Goal: Information Seeking & Learning: Check status

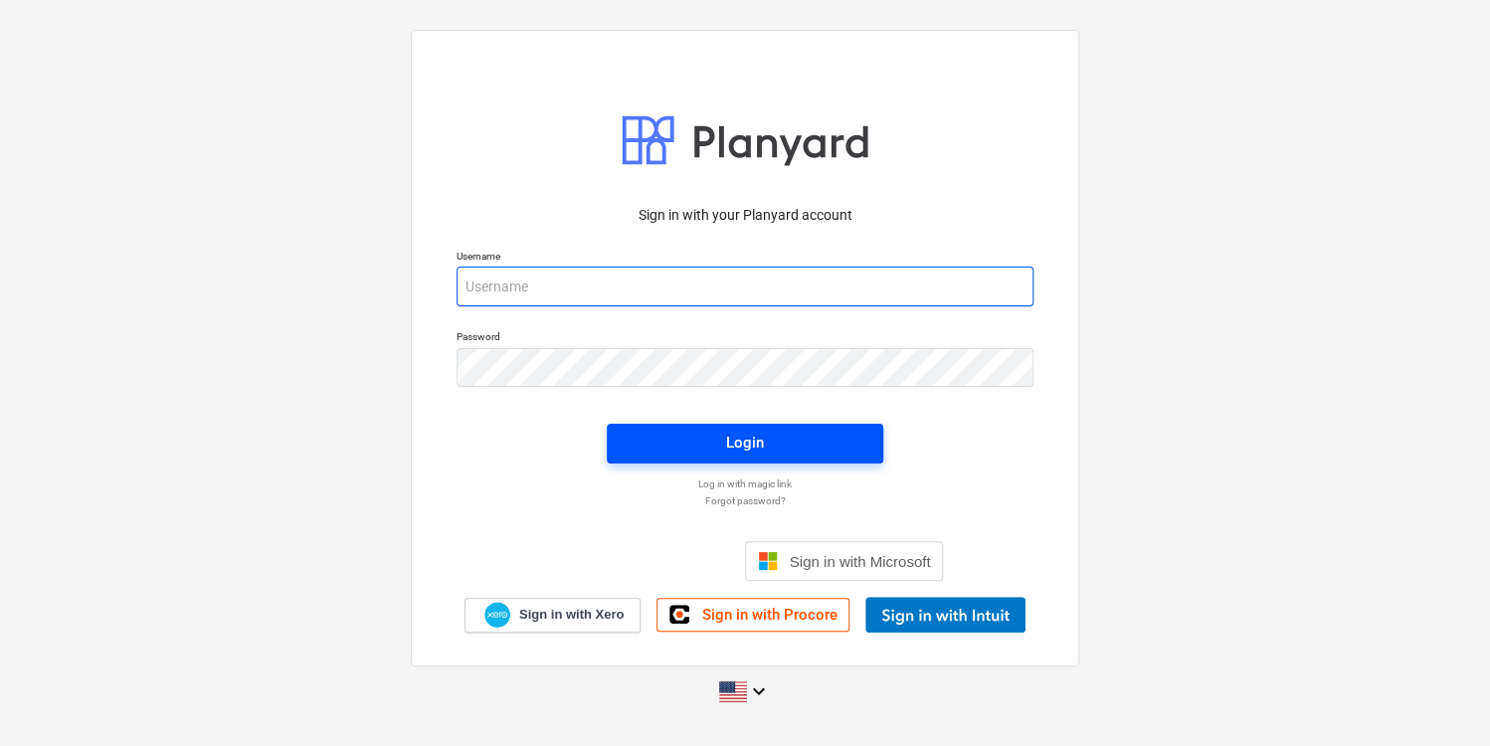
type input "[PERSON_NAME][EMAIL_ADDRESS][PERSON_NAME][DOMAIN_NAME]"
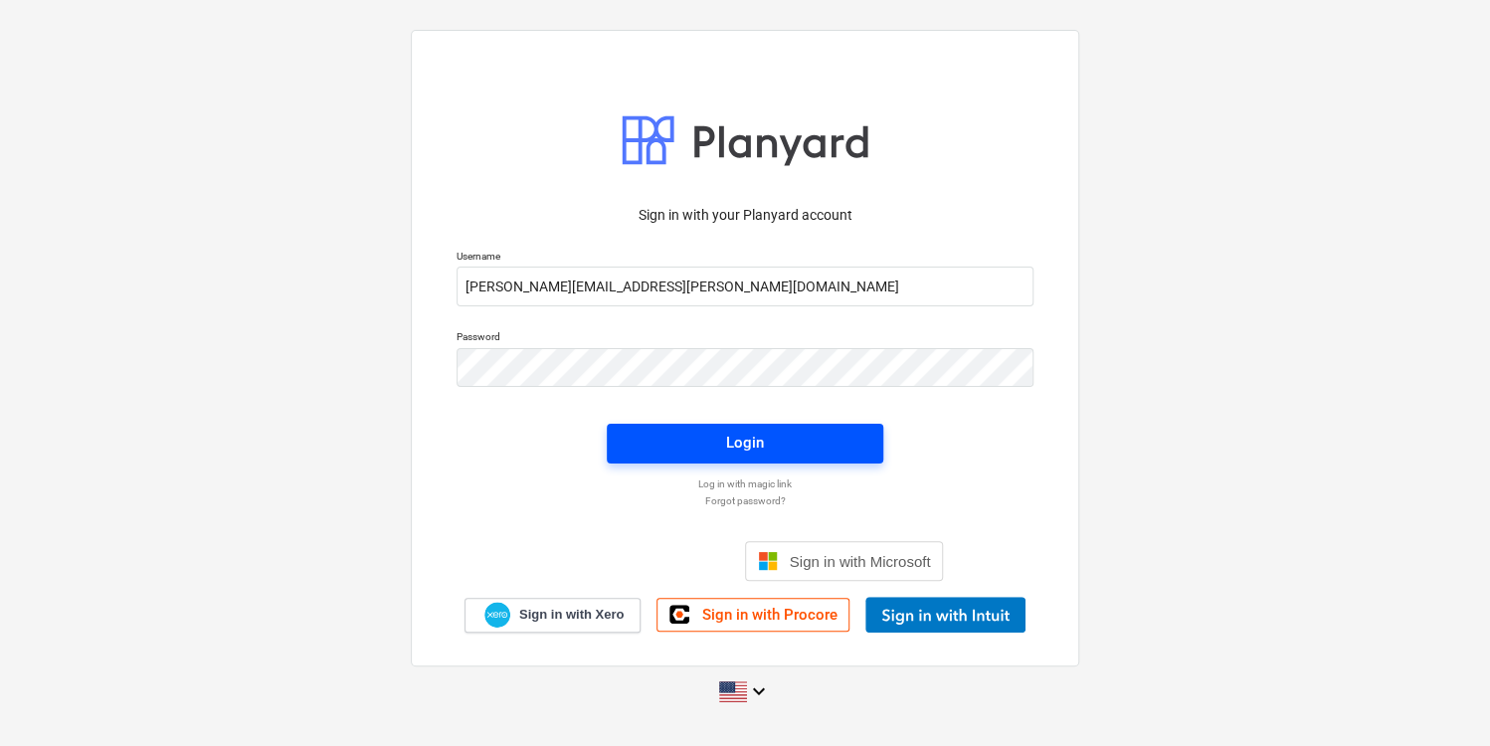
click at [787, 430] on span "Login" at bounding box center [745, 443] width 229 height 26
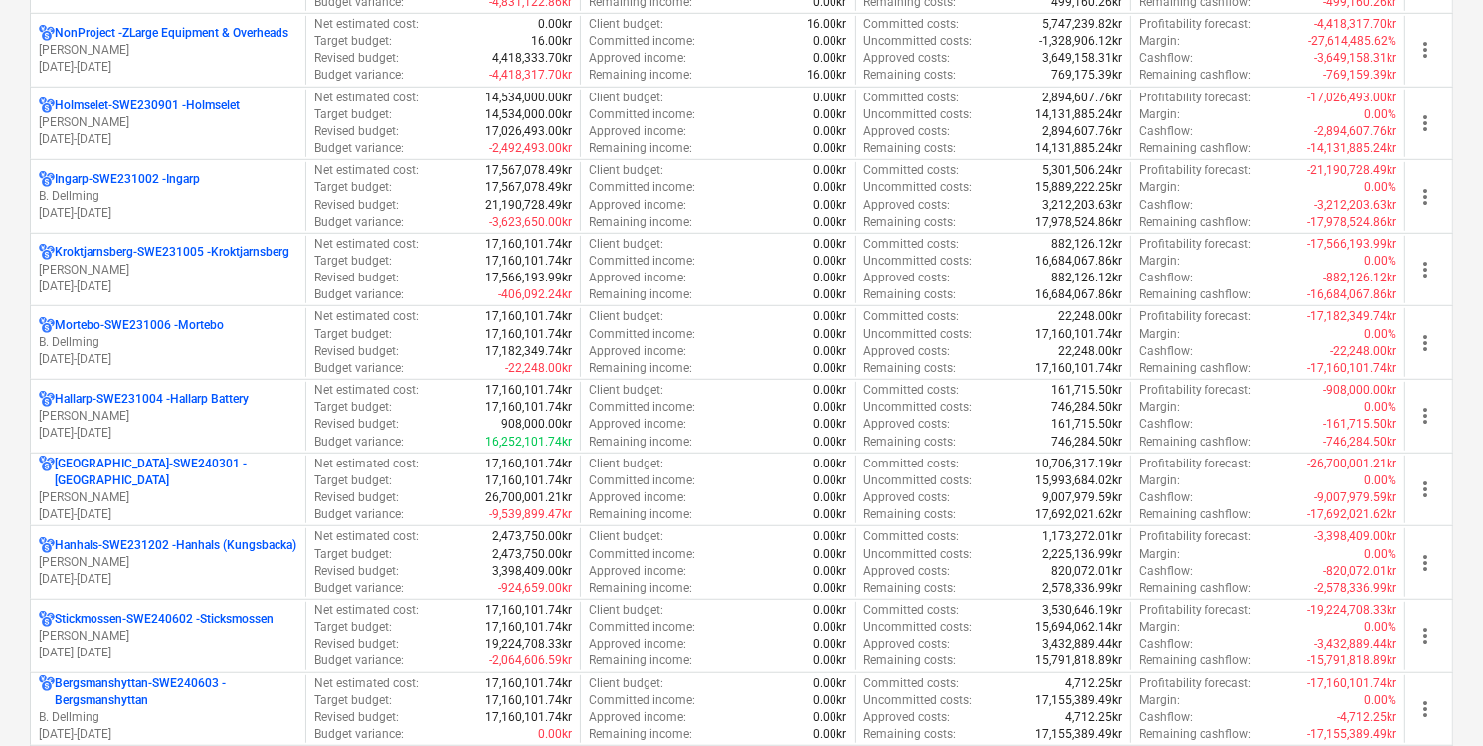
scroll to position [1132, 0]
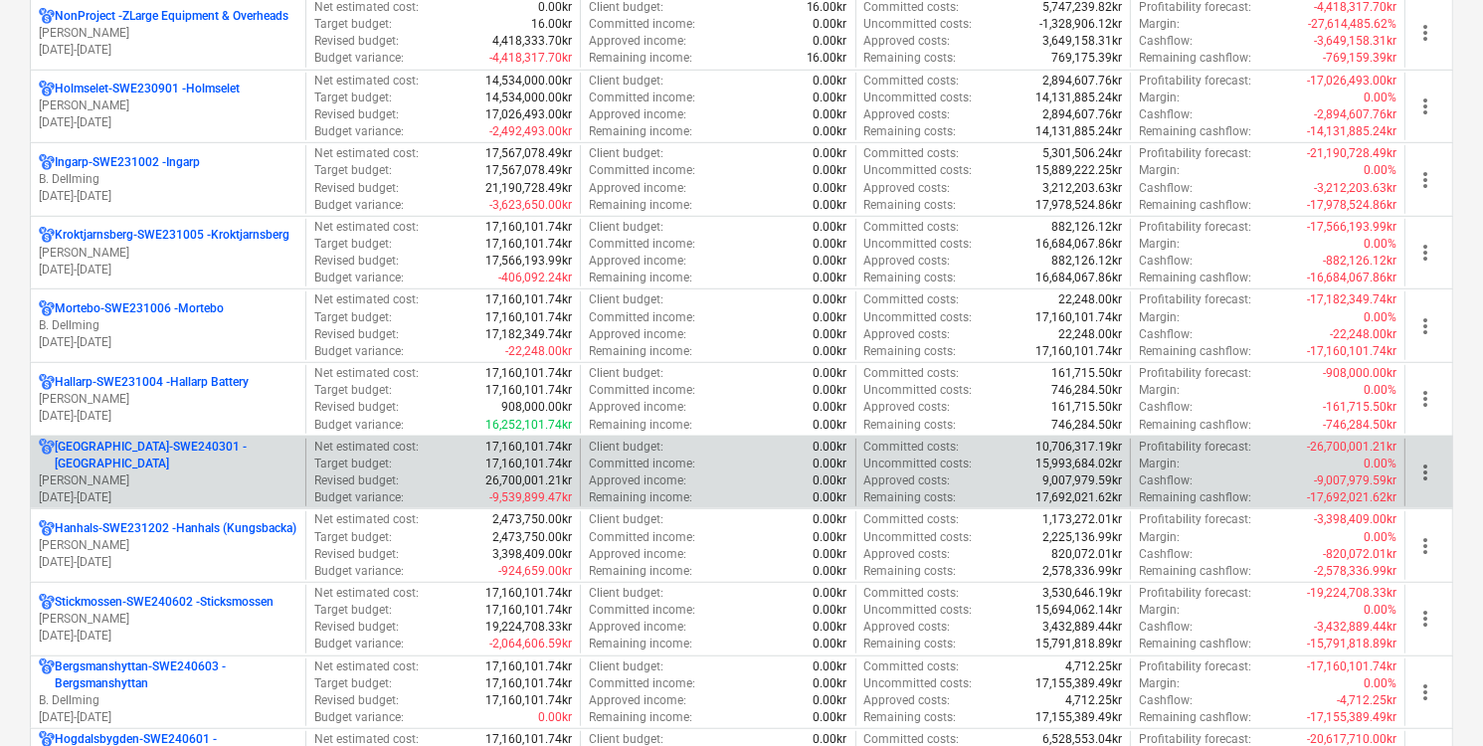
click at [219, 489] on p "[DATE] - [DATE]" at bounding box center [168, 497] width 259 height 17
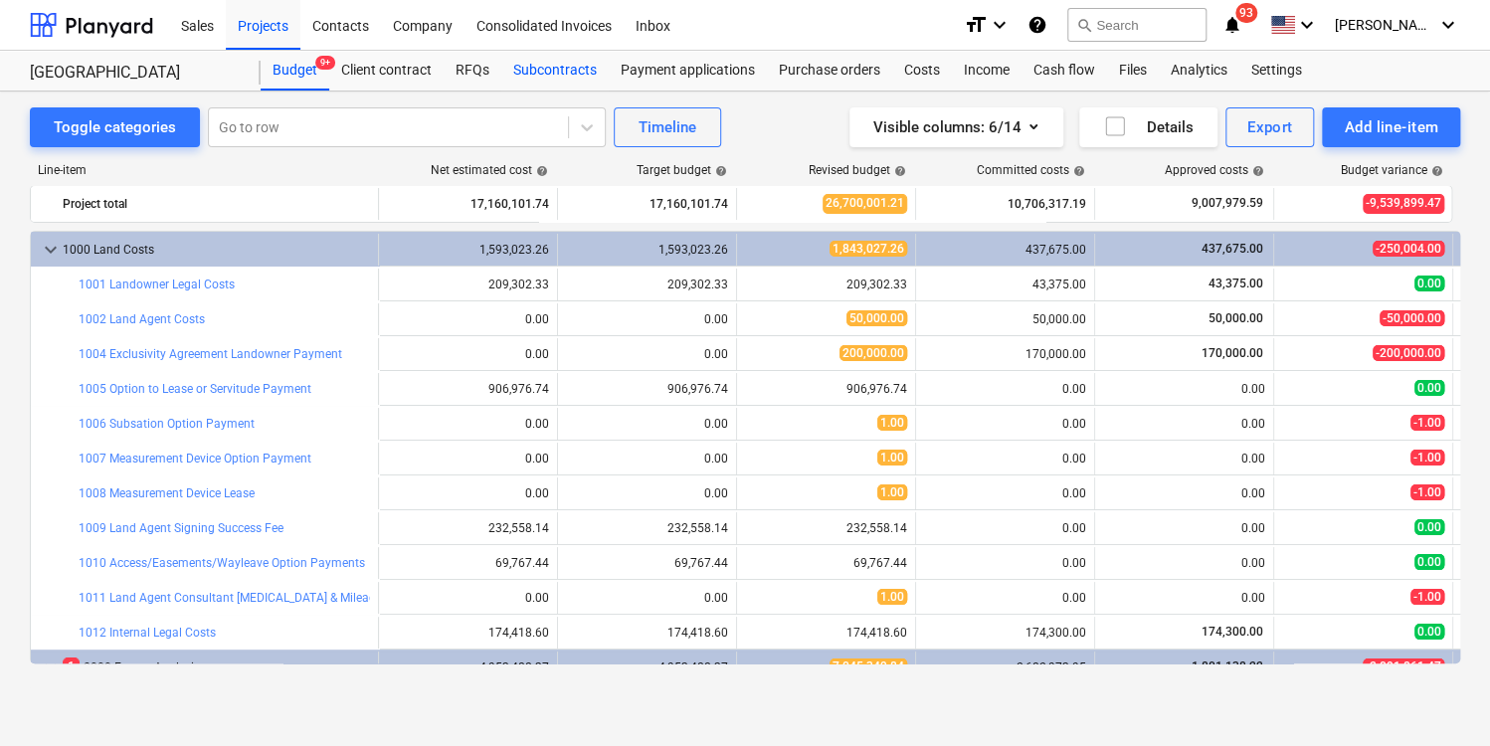
click at [568, 67] on div "Subcontracts" at bounding box center [554, 71] width 107 height 40
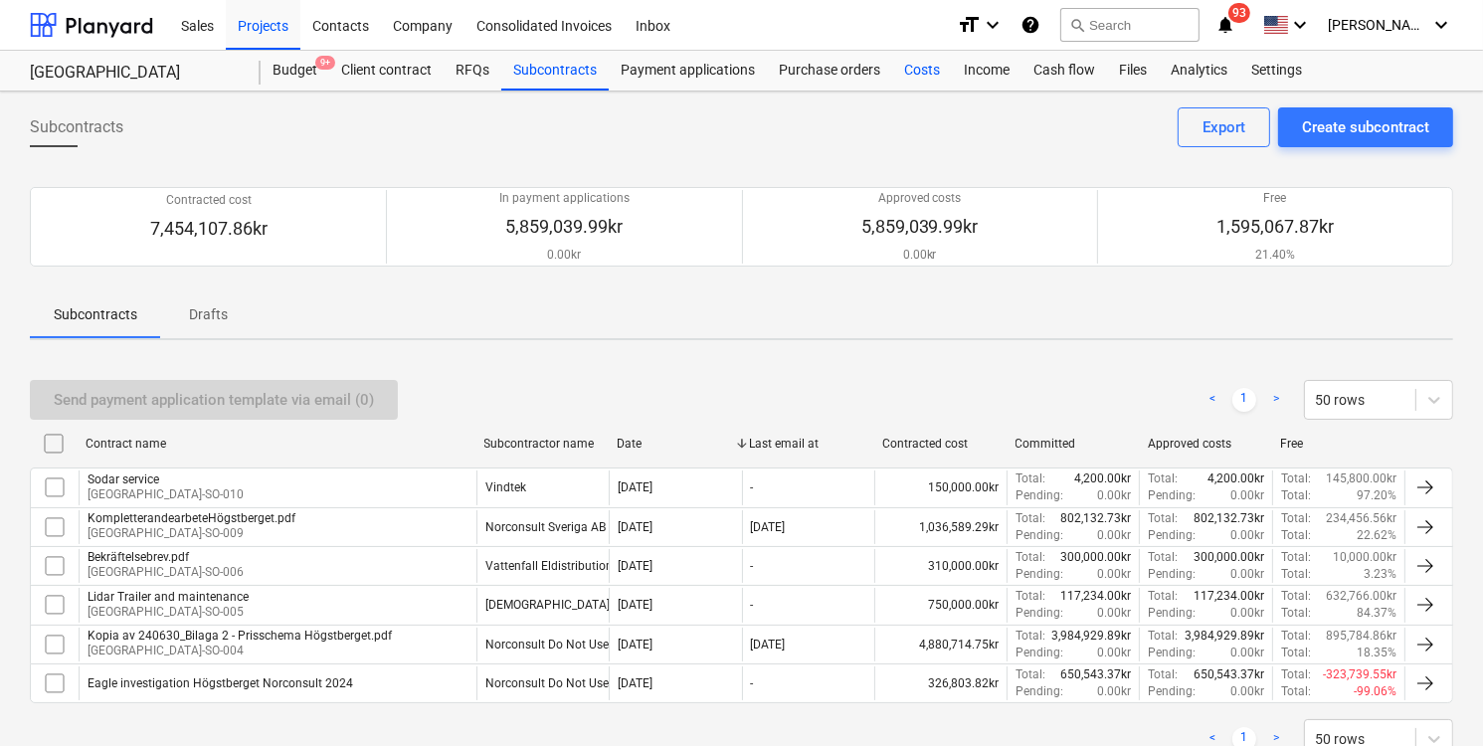
click at [900, 69] on div "Costs" at bounding box center [922, 71] width 60 height 40
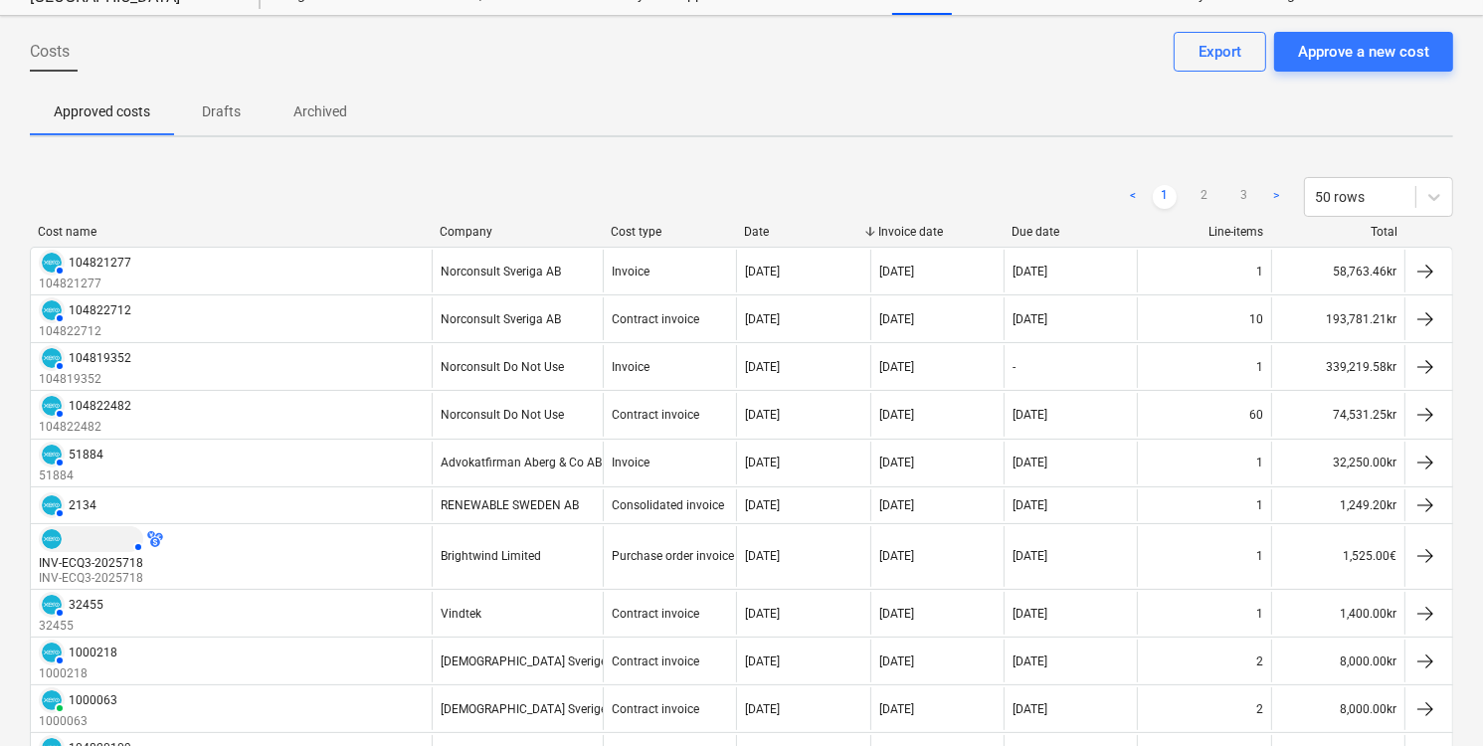
scroll to position [60, 0]
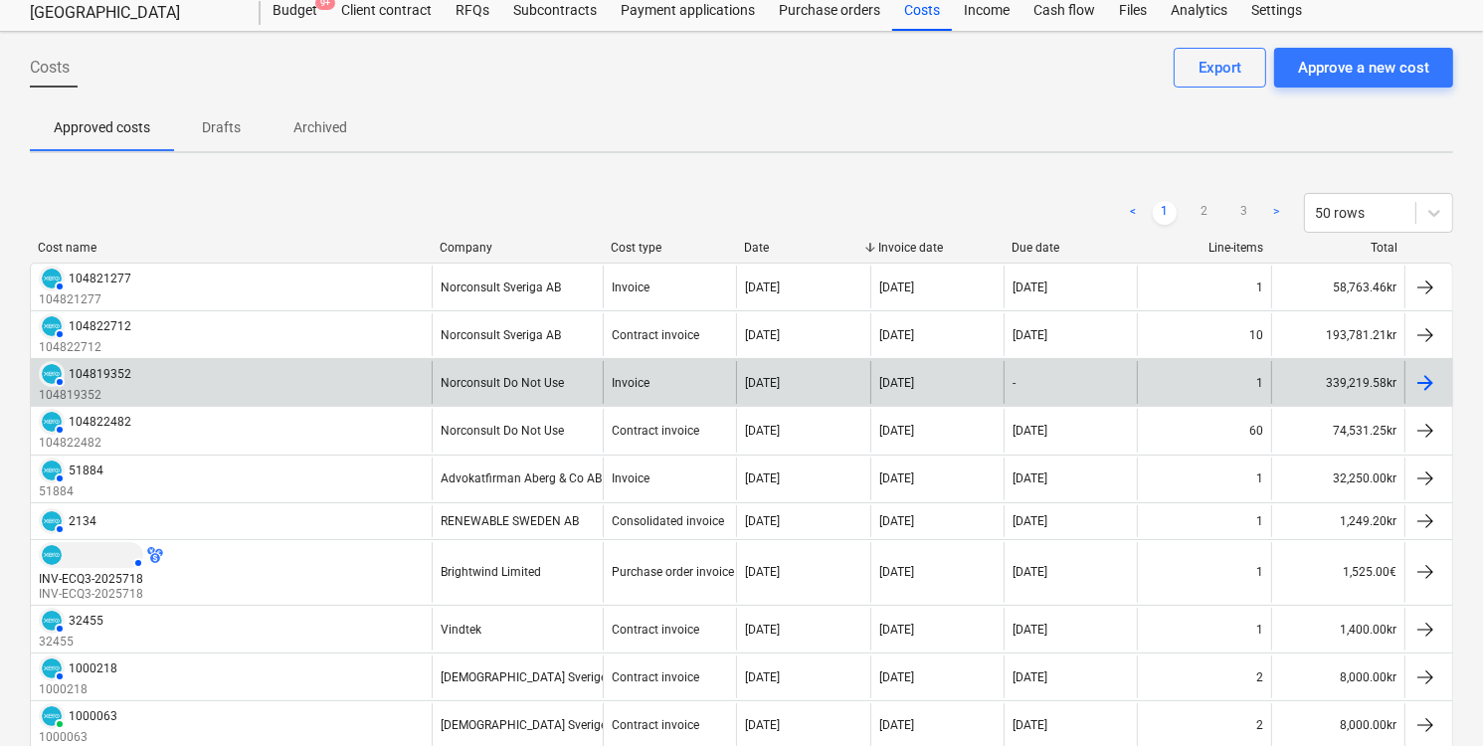
click at [258, 382] on div "AUTHORISED 104819352 104819352" at bounding box center [231, 382] width 401 height 43
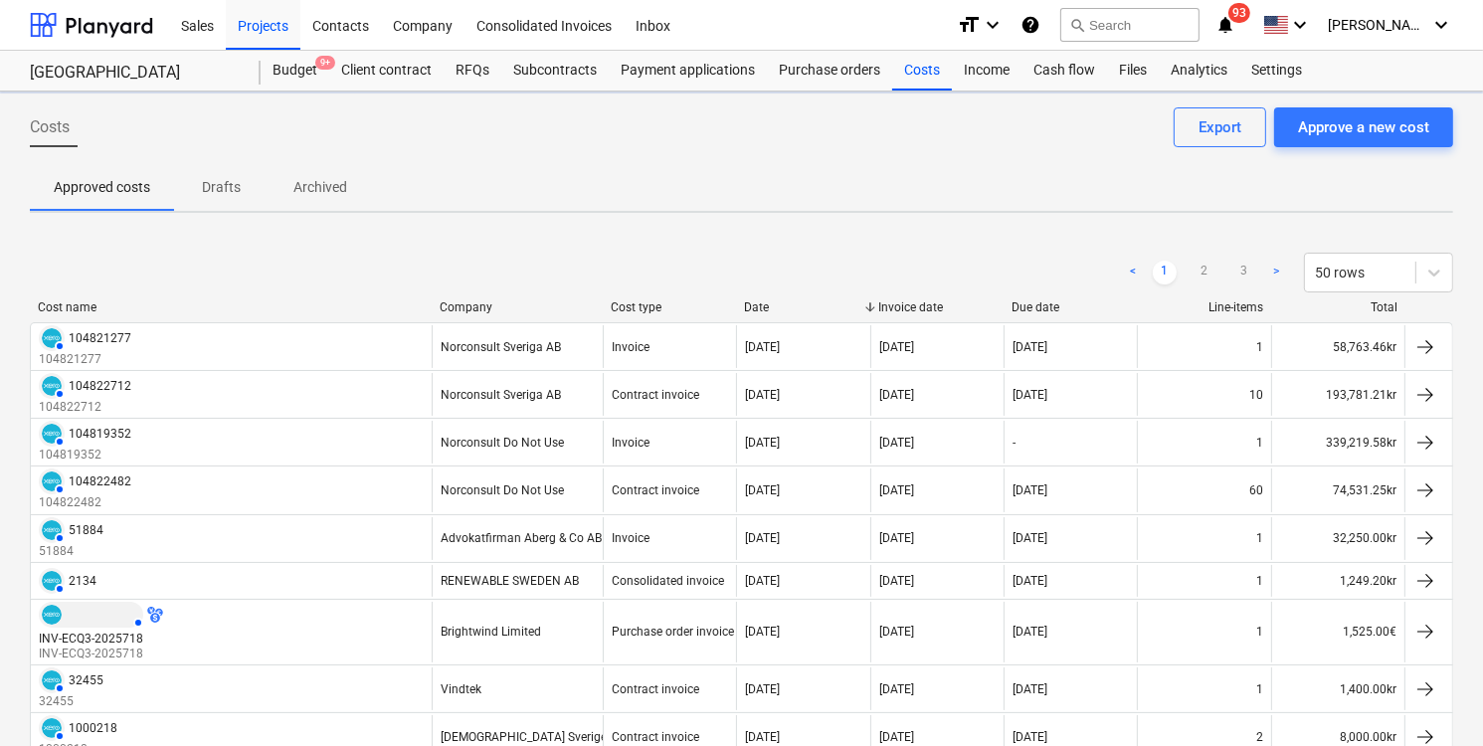
scroll to position [60, 0]
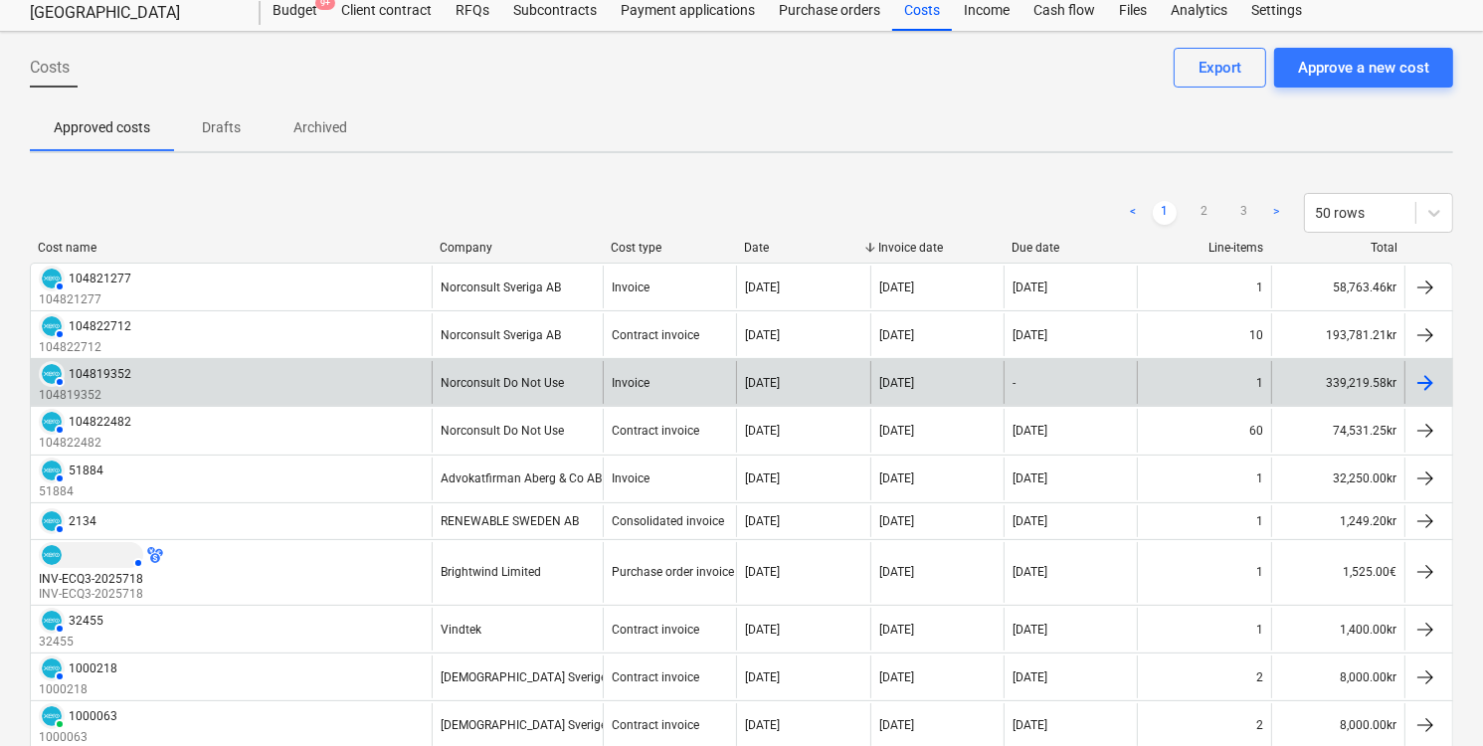
click at [290, 375] on div "AUTHORISED 104819352 104819352" at bounding box center [231, 382] width 401 height 43
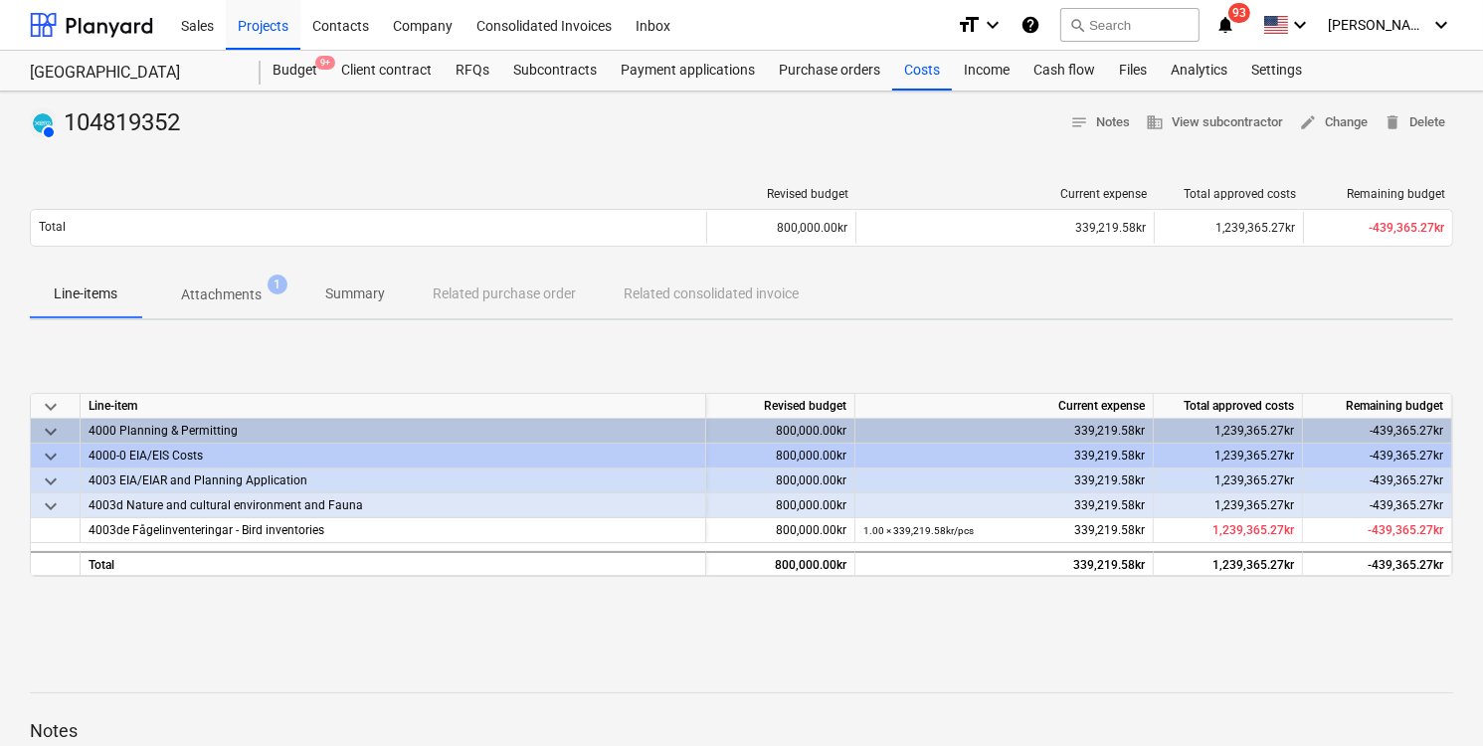
click at [221, 294] on p "Attachments" at bounding box center [221, 294] width 81 height 21
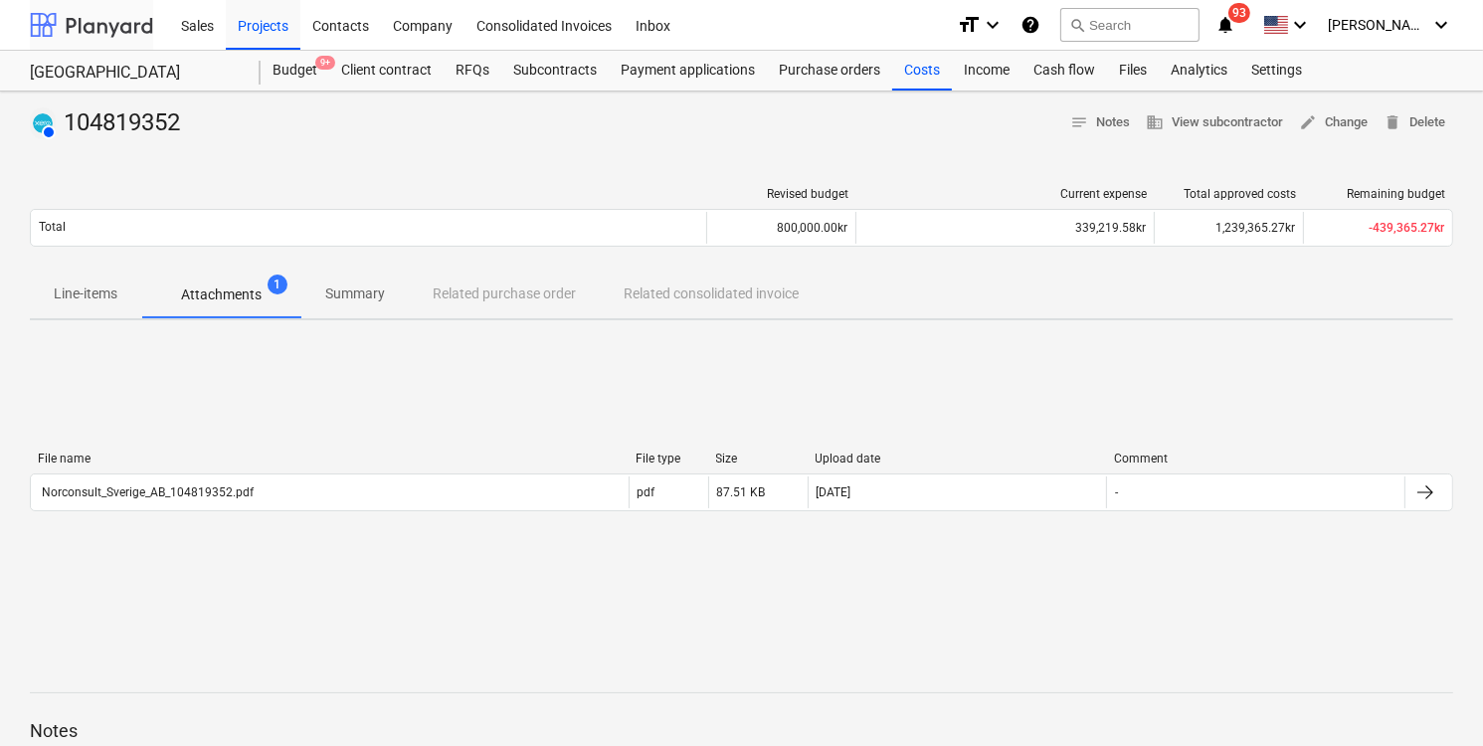
click at [94, 35] on div at bounding box center [91, 25] width 123 height 50
